Goal: Task Accomplishment & Management: Manage account settings

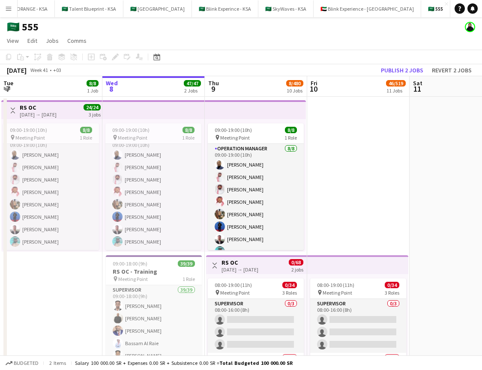
scroll to position [10, 0]
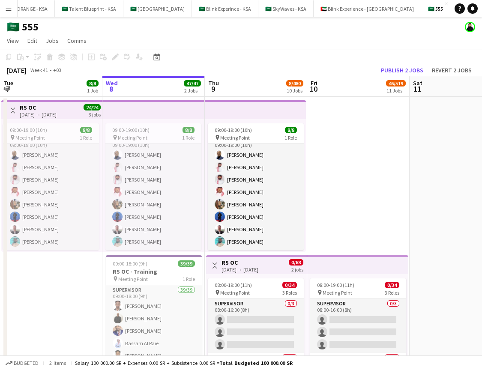
click at [12, 9] on button "Menu" at bounding box center [8, 8] width 17 height 17
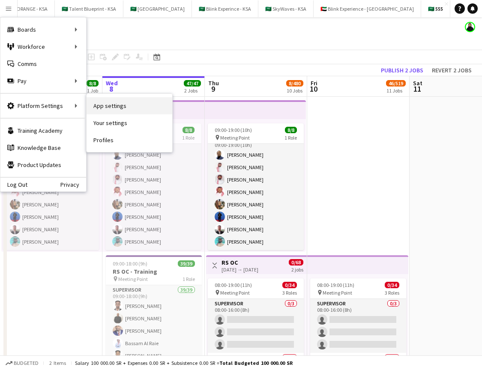
click at [108, 110] on link "App settings" at bounding box center [130, 105] width 86 height 17
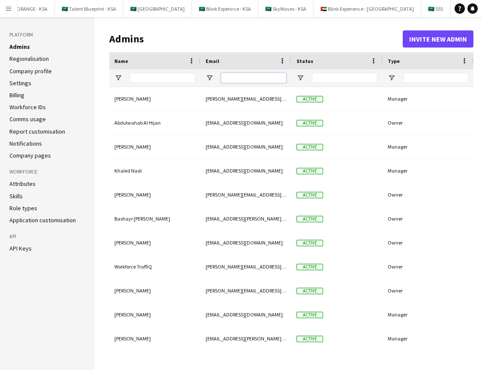
click at [235, 78] on input "Email Filter Input" at bounding box center [253, 78] width 65 height 10
click at [439, 39] on button "Invite new admin" at bounding box center [438, 38] width 71 height 17
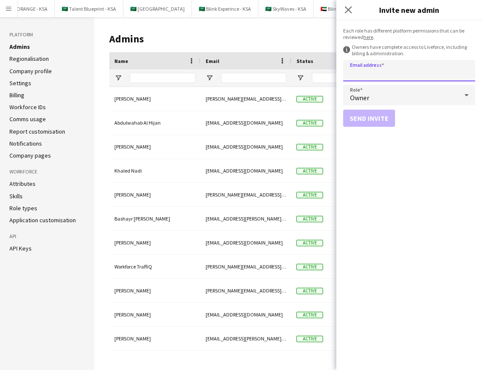
click at [430, 72] on input "Email address" at bounding box center [409, 70] width 132 height 21
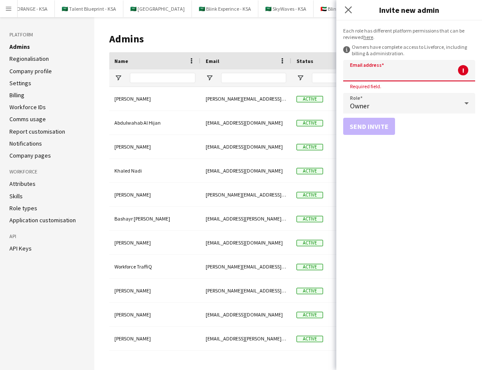
click at [361, 75] on input "Email address" at bounding box center [409, 70] width 132 height 21
paste input "**********"
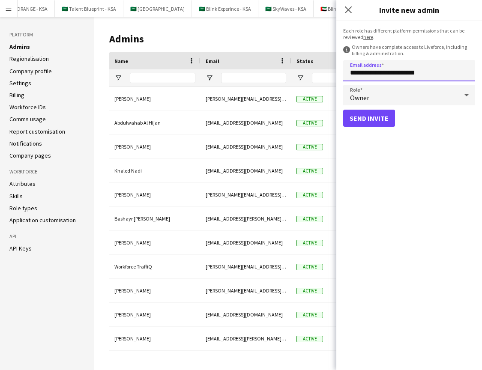
type input "**********"
click at [467, 97] on icon at bounding box center [467, 95] width 10 height 17
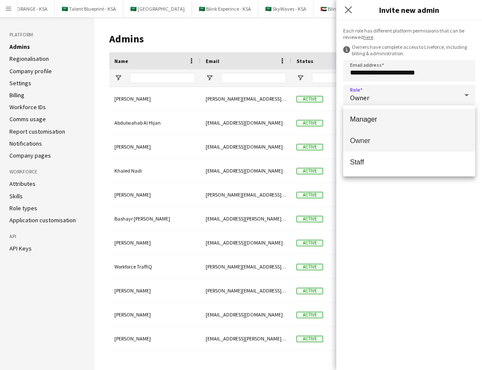
click at [458, 120] on span "Manager" at bounding box center [409, 119] width 118 height 8
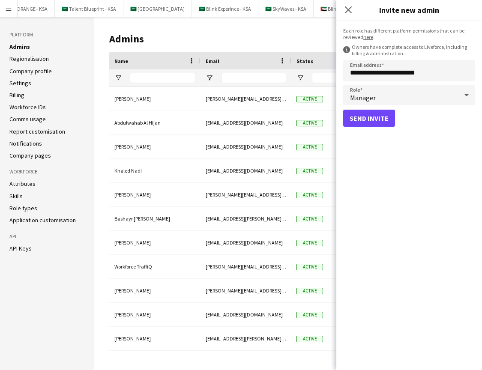
click at [381, 120] on button "Send invite" at bounding box center [369, 118] width 52 height 17
